Goal: Transaction & Acquisition: Purchase product/service

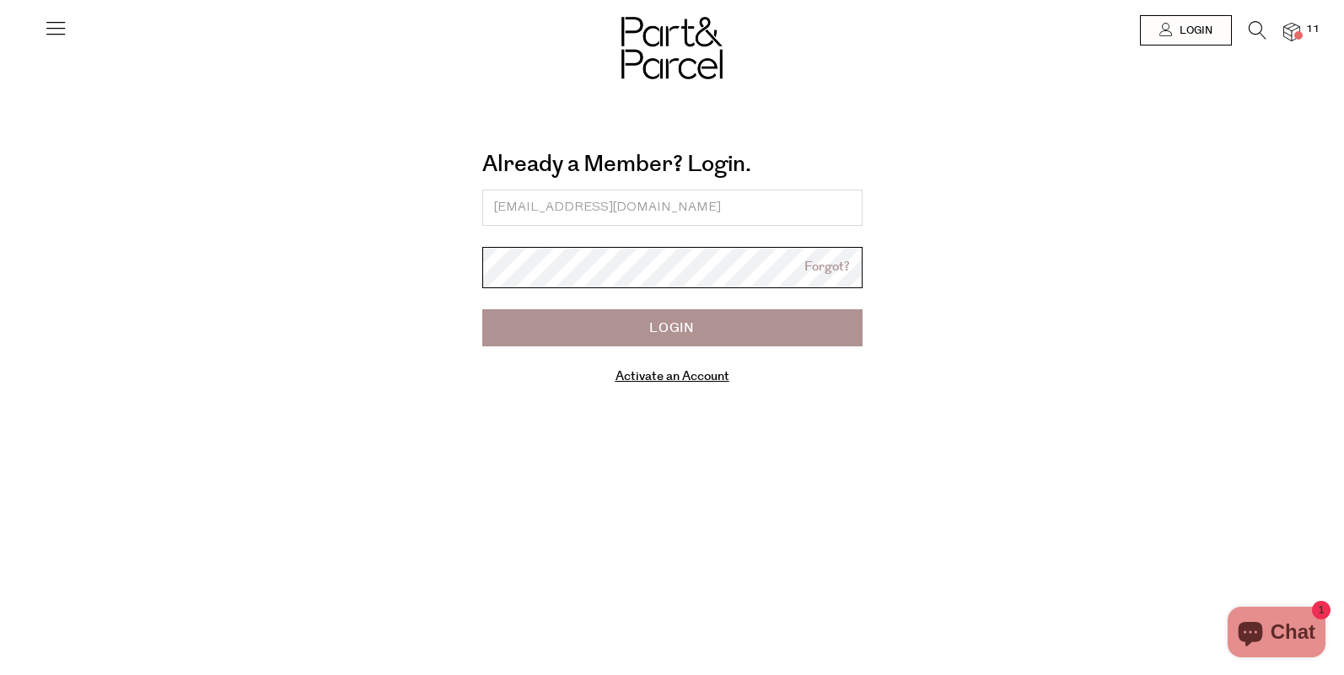
click at [482, 309] on input "Login" at bounding box center [672, 327] width 380 height 37
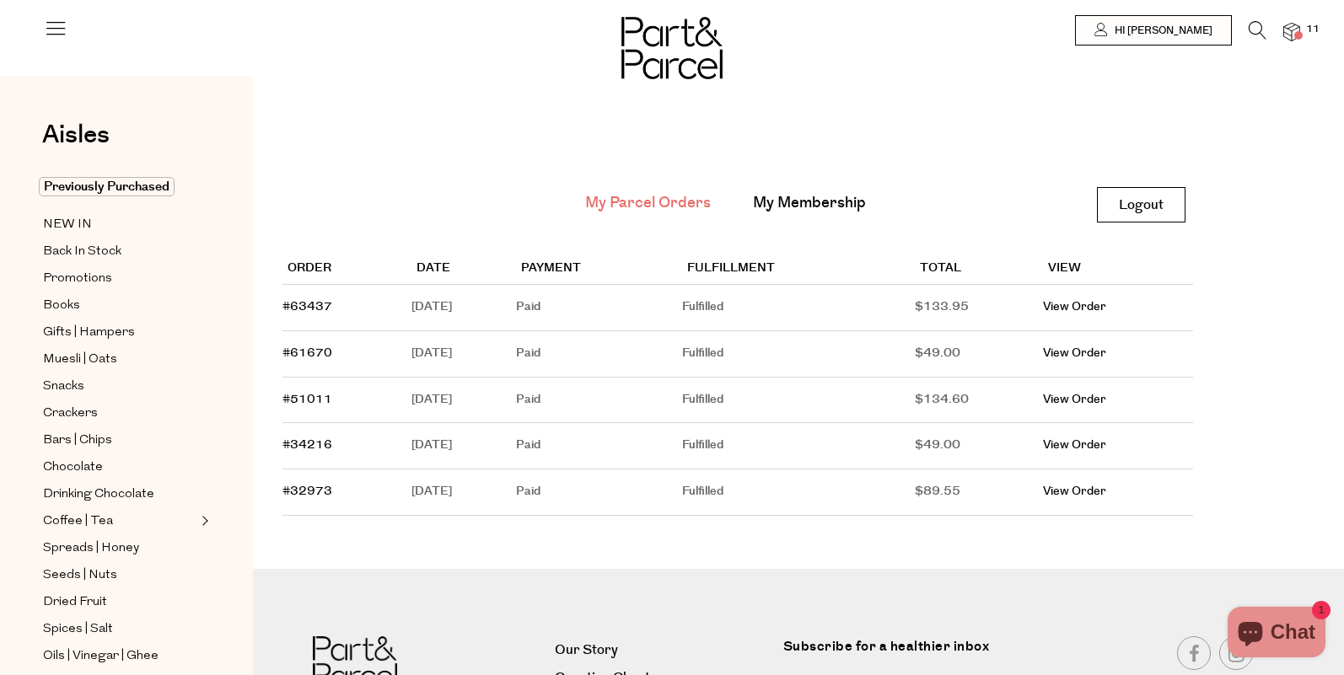
click at [1295, 38] on span at bounding box center [1298, 35] width 8 height 8
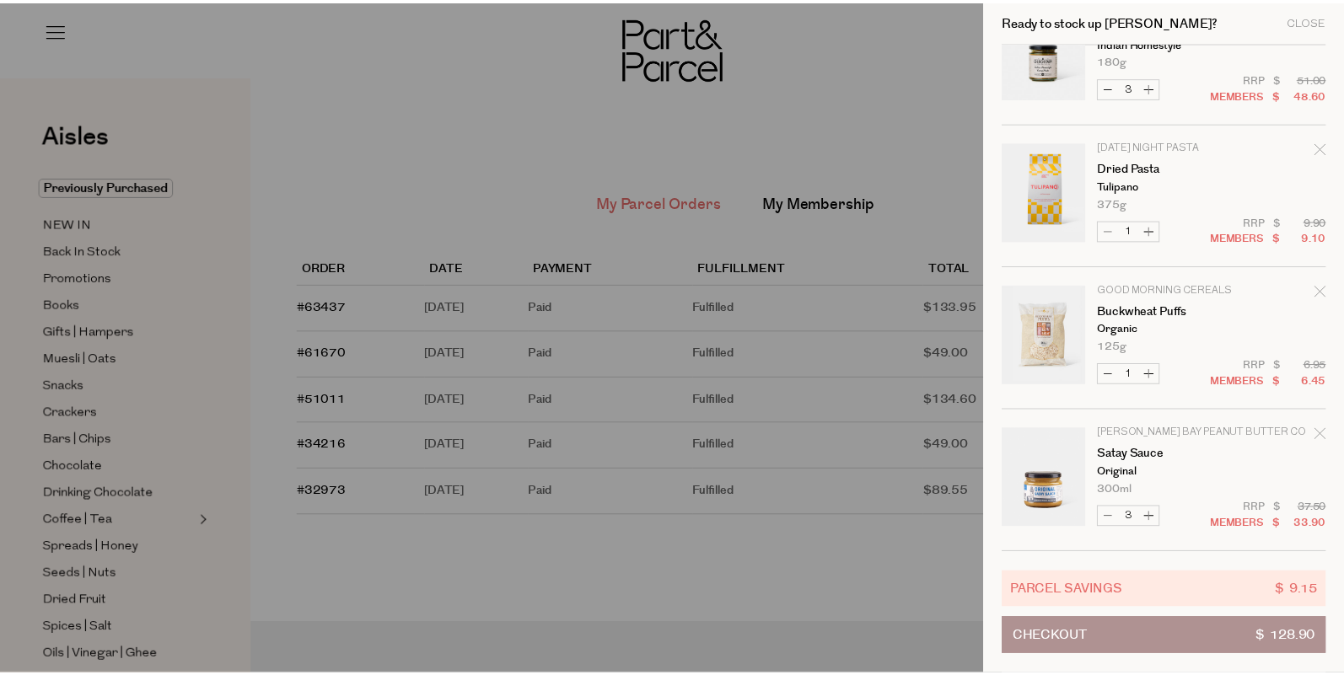
scroll to position [324, 0]
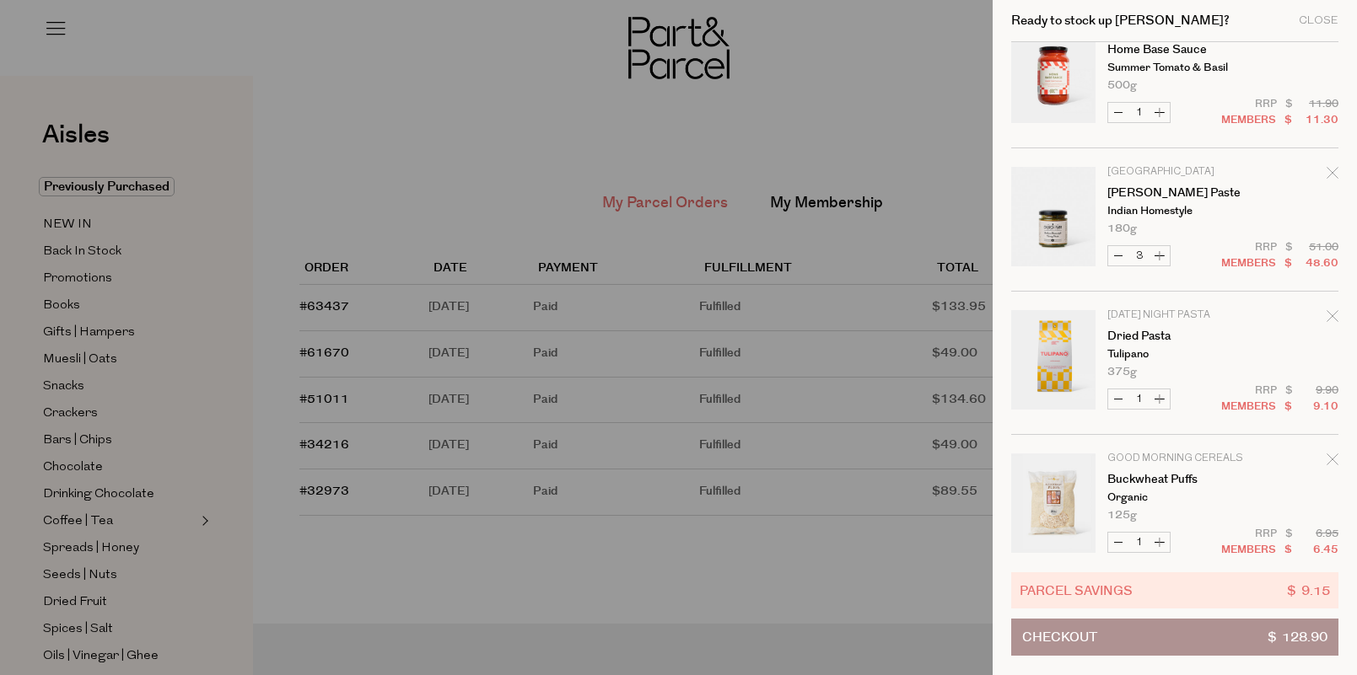
click at [137, 492] on div at bounding box center [678, 337] width 1357 height 675
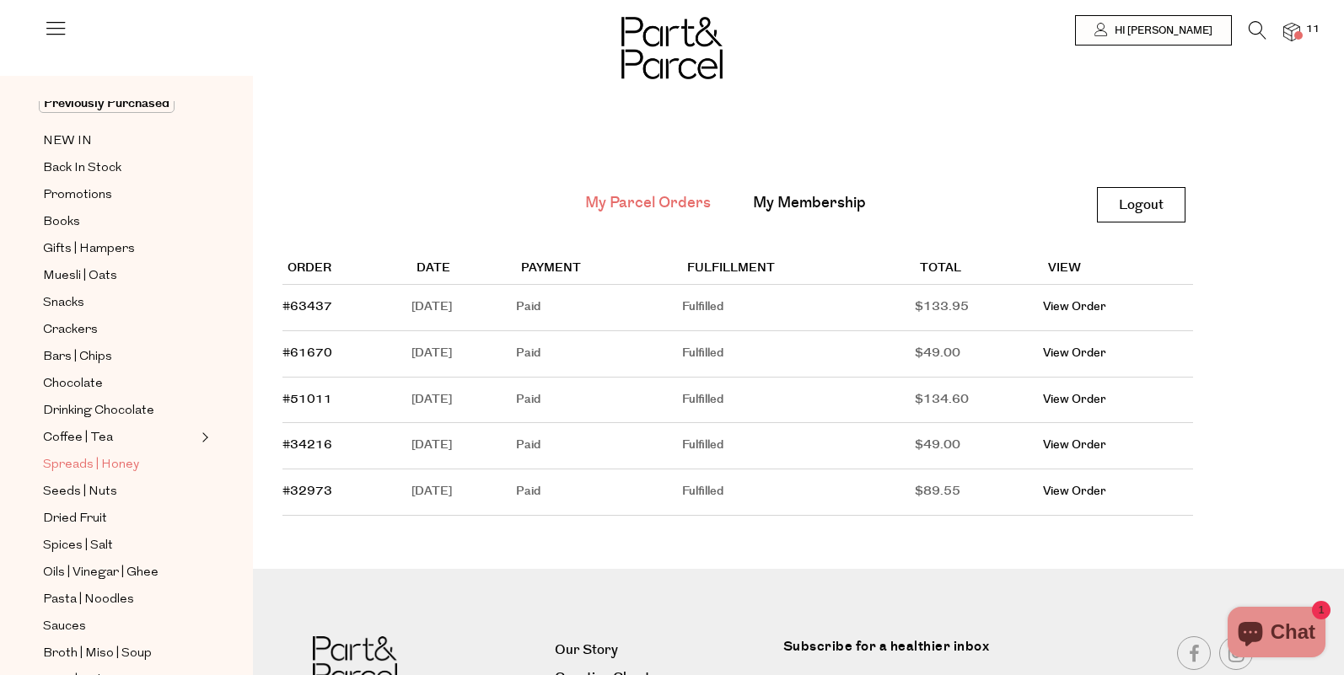
scroll to position [84, 0]
click at [94, 589] on span "Pasta | Noodles" at bounding box center [88, 599] width 91 height 20
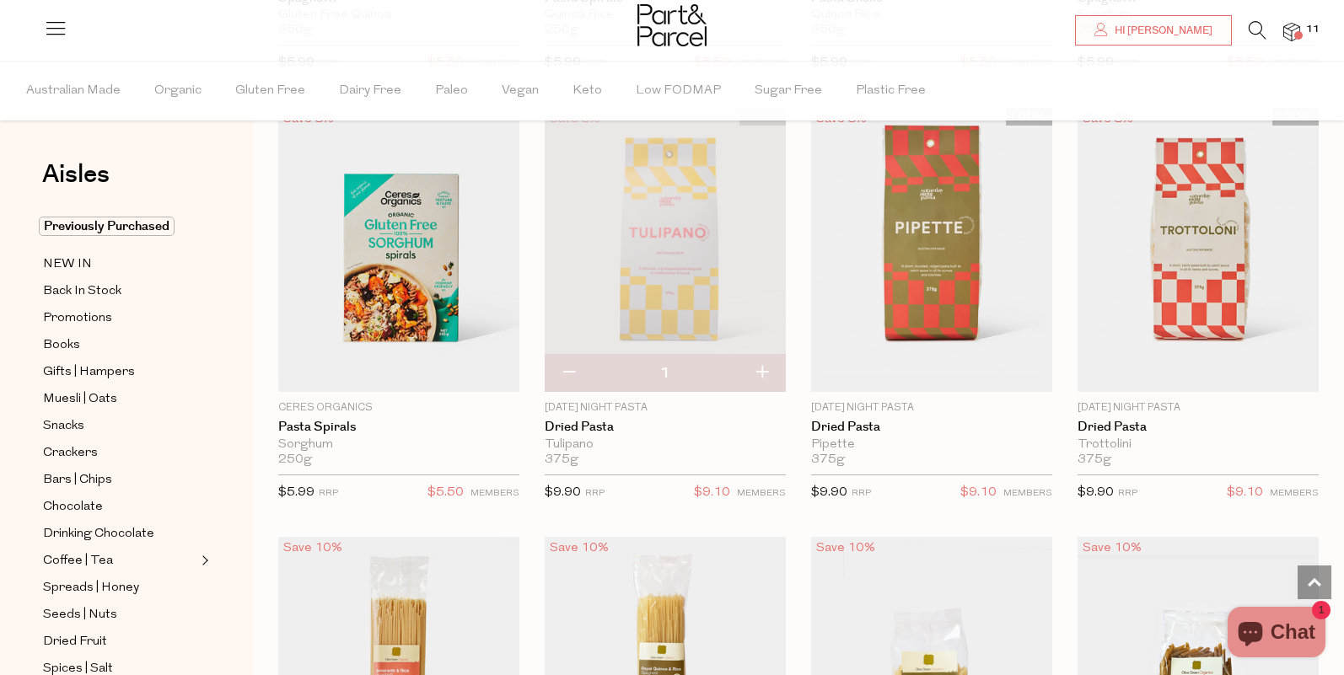
scroll to position [1181, 0]
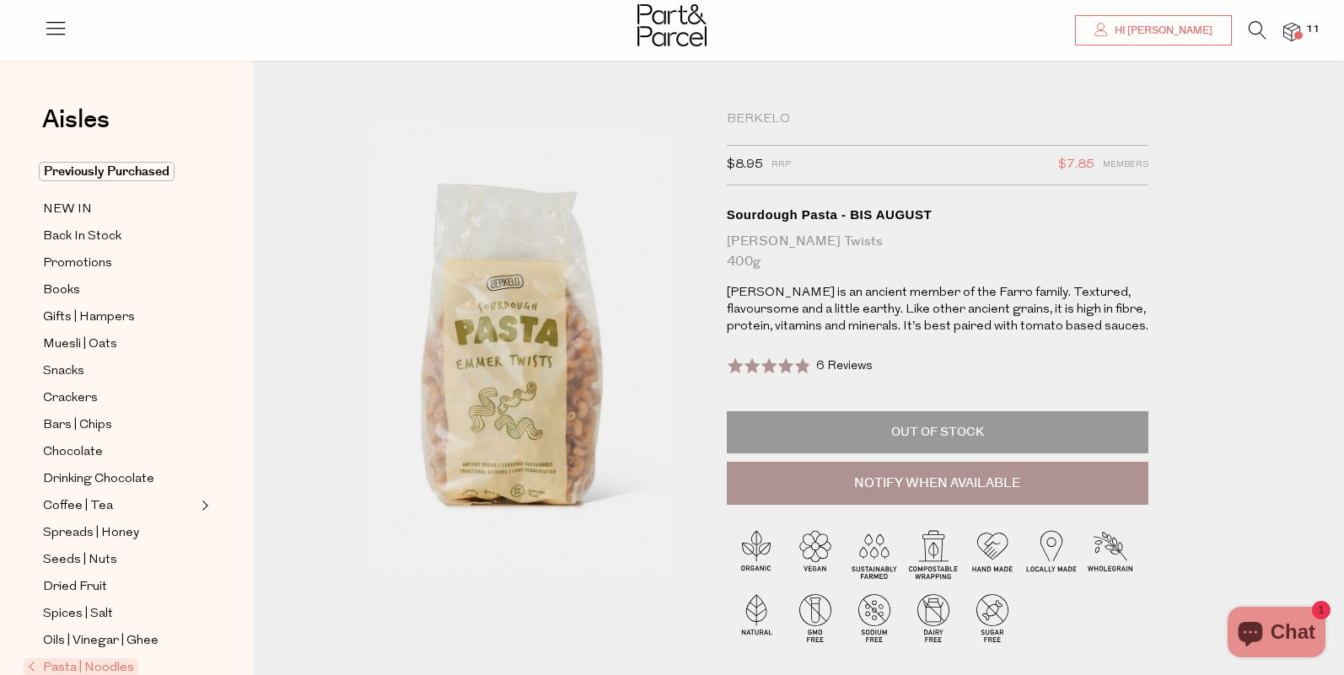
scroll to position [253, 0]
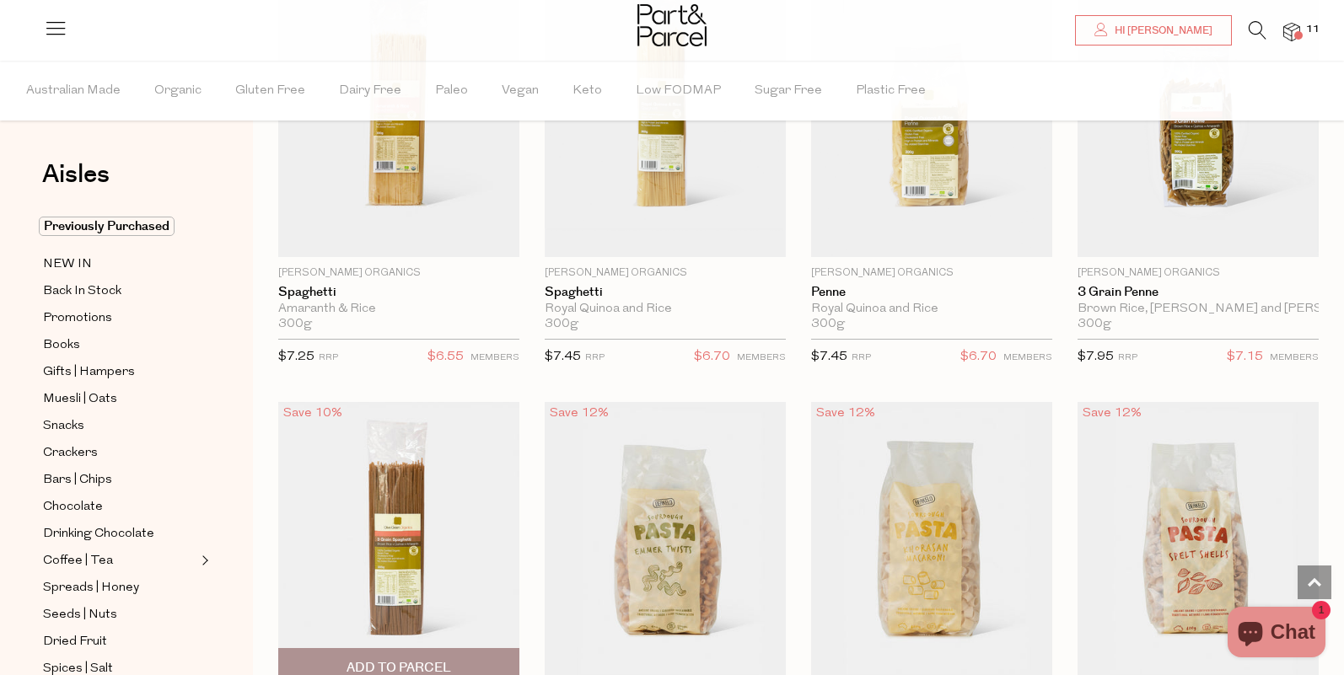
scroll to position [1849, 0]
